Goal: Task Accomplishment & Management: Use online tool/utility

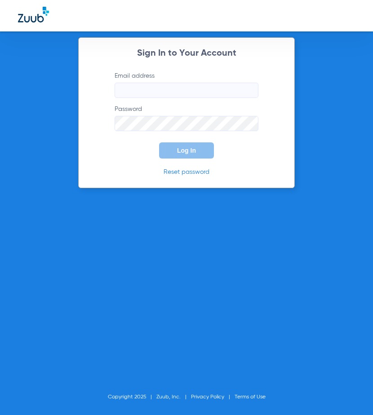
click at [148, 97] on input "Email address" at bounding box center [186, 90] width 144 height 15
click at [162, 92] on input "Email address Required" at bounding box center [186, 90] width 144 height 15
paste input "Risas1601"
type input "R"
click at [144, 84] on input "Email address Required" at bounding box center [186, 90] width 144 height 15
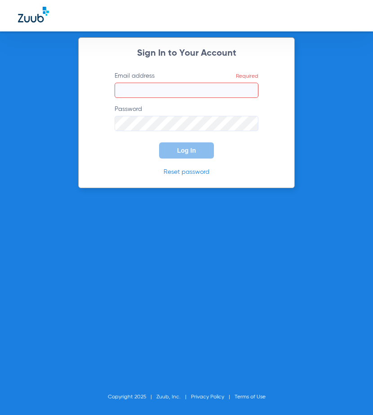
paste input "[EMAIL_ADDRESS][DOMAIN_NAME]"
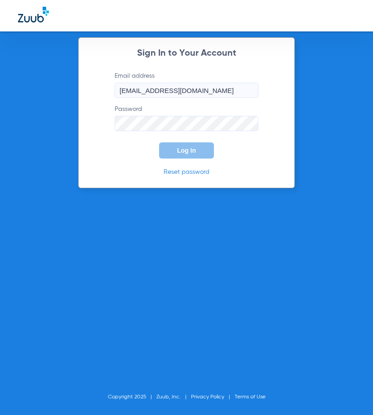
type input "[EMAIL_ADDRESS][DOMAIN_NAME]"
click at [171, 153] on button "Log In" at bounding box center [186, 150] width 55 height 16
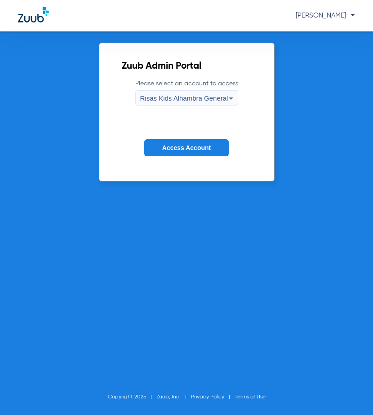
click at [200, 146] on span "Access Account" at bounding box center [186, 147] width 48 height 7
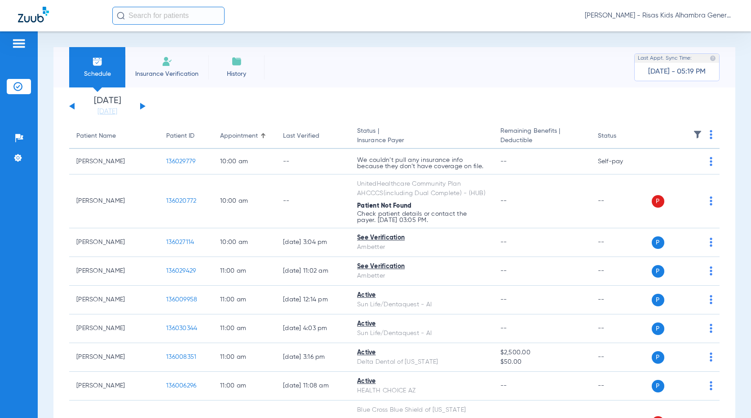
click at [144, 106] on button at bounding box center [142, 106] width 5 height 7
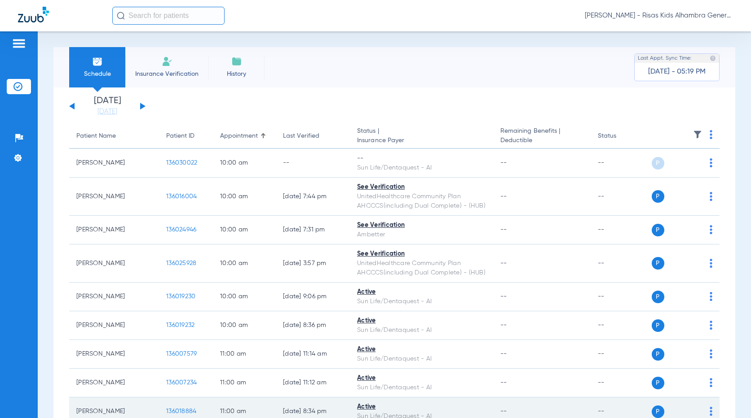
drag, startPoint x: 380, startPoint y: 406, endPoint x: 380, endPoint y: 418, distance: 12.1
click at [372, 406] on div "Active" at bounding box center [421, 407] width 129 height 9
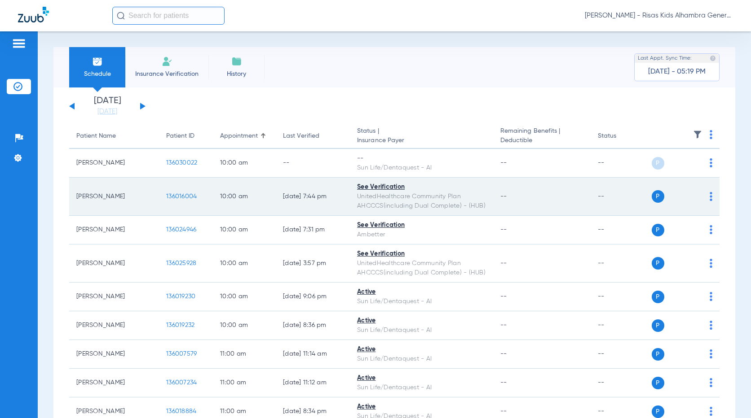
click at [372, 190] on div "See Verification" at bounding box center [421, 187] width 129 height 9
drag, startPoint x: 203, startPoint y: 200, endPoint x: 187, endPoint y: 202, distance: 16.8
click at [203, 200] on td "136016004" at bounding box center [186, 197] width 54 height 38
click at [172, 196] on span "136016004" at bounding box center [181, 196] width 31 height 6
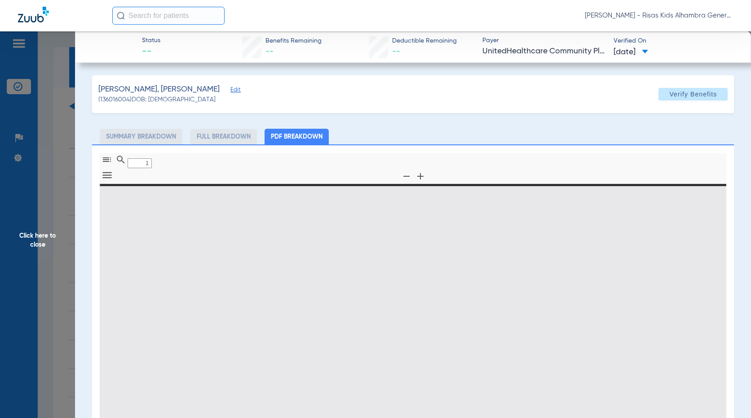
click at [150, 141] on li "Summary Breakdown" at bounding box center [141, 137] width 83 height 16
type input "0"
select select "page-width"
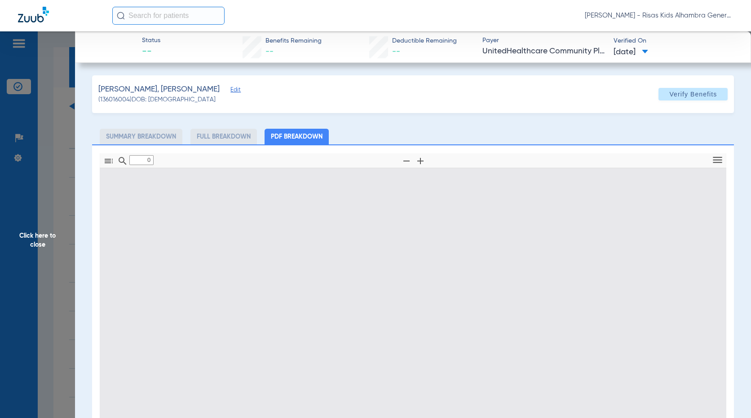
type input "1"
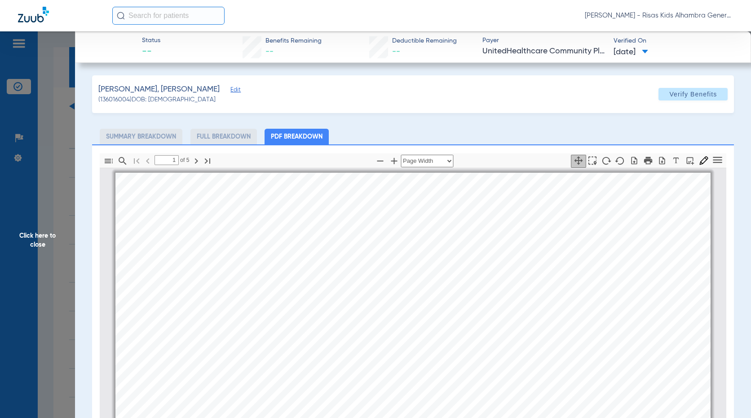
scroll to position [4, 0]
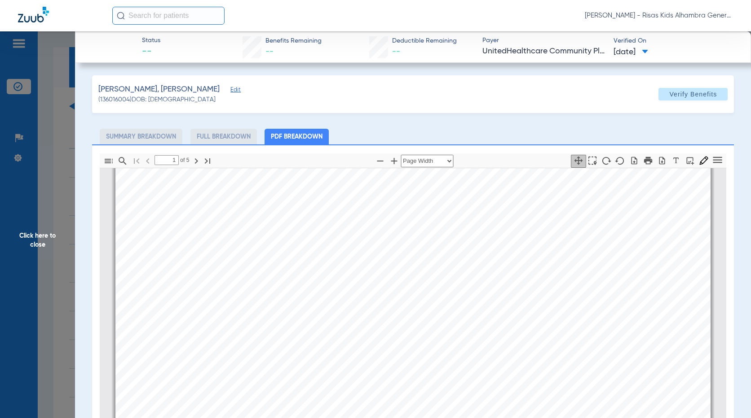
click at [161, 144] on li "Summary Breakdown" at bounding box center [141, 137] width 83 height 16
click at [212, 137] on li "Full Breakdown" at bounding box center [223, 137] width 66 height 16
click at [175, 137] on li "Summary Breakdown" at bounding box center [141, 137] width 83 height 16
drag, startPoint x: 504, startPoint y: 167, endPoint x: 509, endPoint y: 197, distance: 30.0
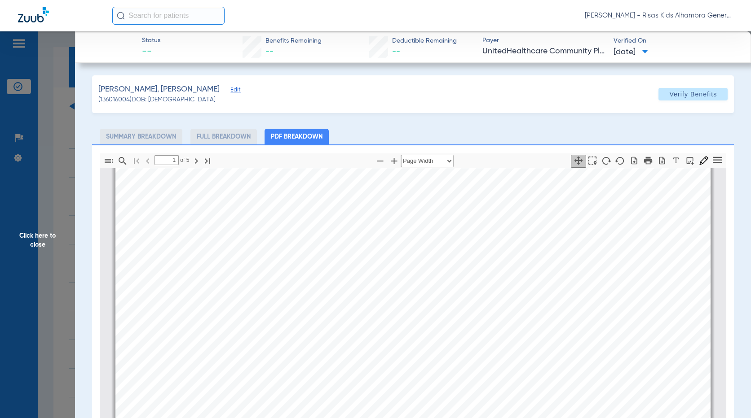
click at [372, 197] on div "1 of ⁨5⁩ Automatic Zoom Actual Size Page Fit Page Width ⁨50⁩% ⁨100⁩% ⁨125⁩% ⁨15…" at bounding box center [413, 363] width 626 height 418
drag, startPoint x: 509, startPoint y: 197, endPoint x: 509, endPoint y: 129, distance: 67.8
click at [372, 129] on ul "Summary Breakdown Full Breakdown PDF Breakdown" at bounding box center [413, 137] width 642 height 16
click at [44, 115] on span "Click here to close" at bounding box center [37, 240] width 75 height 418
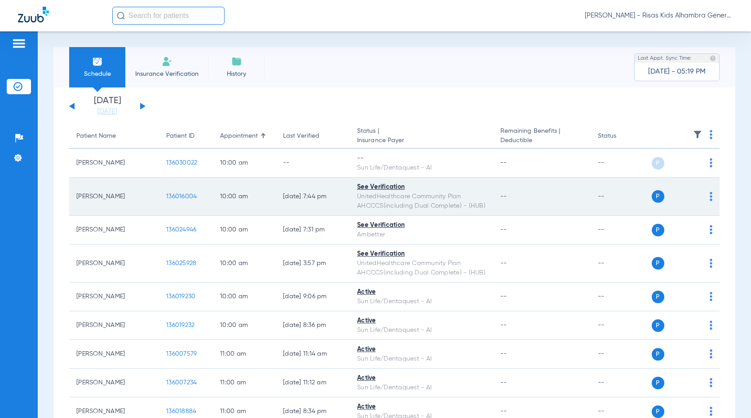
click at [372, 197] on img at bounding box center [710, 196] width 3 height 9
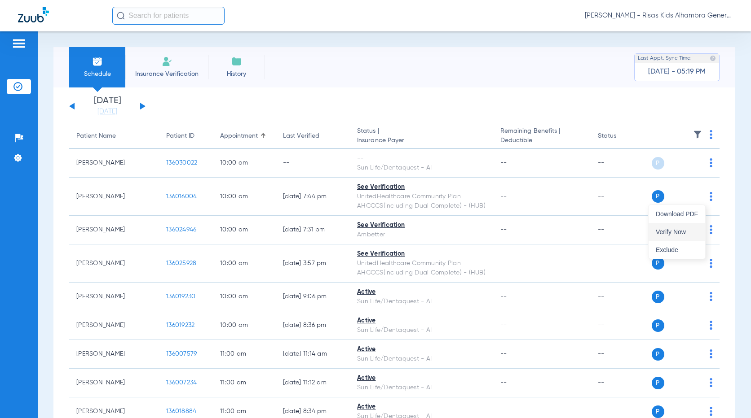
click at [372, 230] on span "Verify Now" at bounding box center [676, 232] width 42 height 6
